Goal: Task Accomplishment & Management: Complete application form

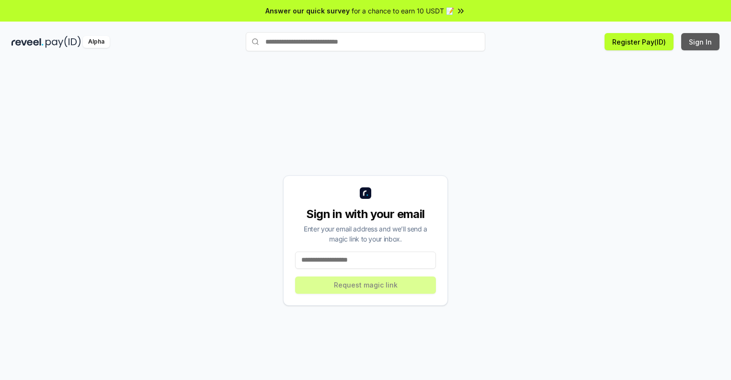
click at [700, 42] on button "Sign In" at bounding box center [700, 41] width 38 height 17
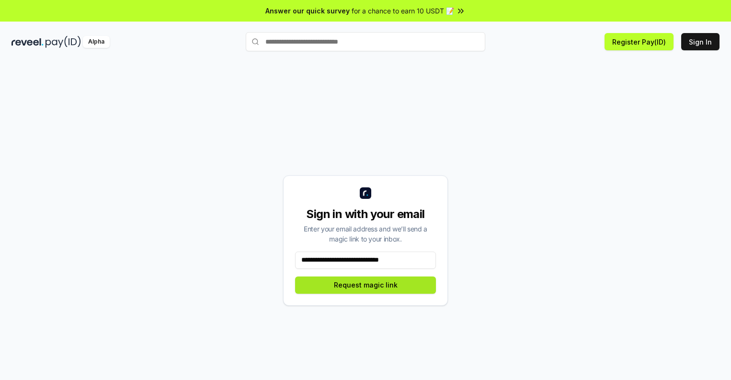
type input "**********"
click at [365, 284] on button "Request magic link" at bounding box center [365, 284] width 141 height 17
